Goal: Find specific page/section: Locate a particular part of the current website

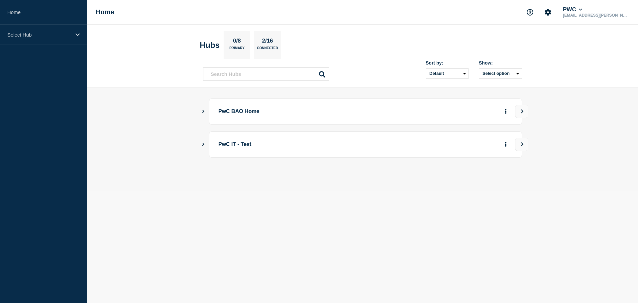
click at [241, 112] on p "PwC BAO Home" at bounding box center [310, 111] width 184 height 12
click at [205, 113] on icon "Show Connected Hubs" at bounding box center [203, 110] width 4 height 3
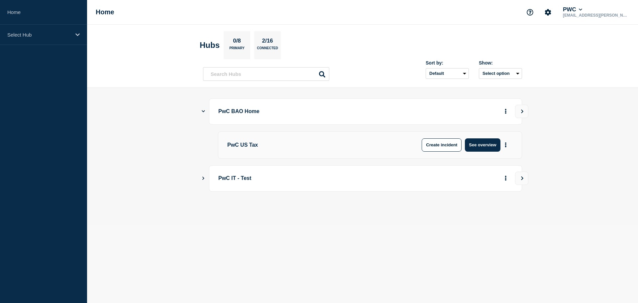
click at [248, 142] on p "PwC US Tax" at bounding box center [314, 144] width 175 height 13
click at [245, 144] on p "PwC US Tax" at bounding box center [279, 144] width 104 height 13
click at [273, 74] on input "text" at bounding box center [266, 74] width 126 height 14
paste input "CHG1525543"
type input "CHG1525543"
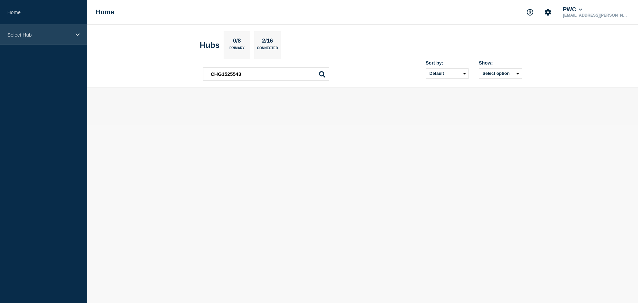
click at [35, 36] on p "Select Hub" at bounding box center [39, 35] width 64 height 6
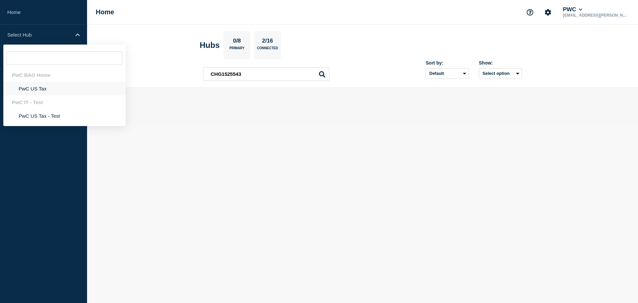
click at [32, 89] on li "PwC US Tax" at bounding box center [64, 89] width 122 height 14
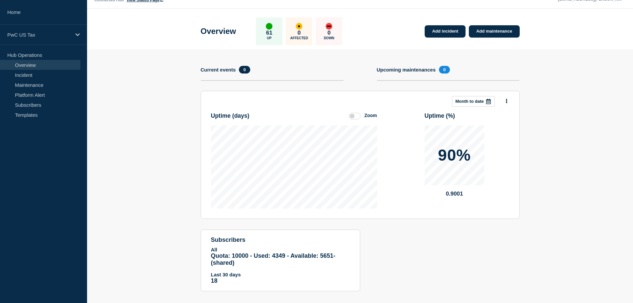
scroll to position [24, 0]
